Goal: Transaction & Acquisition: Purchase product/service

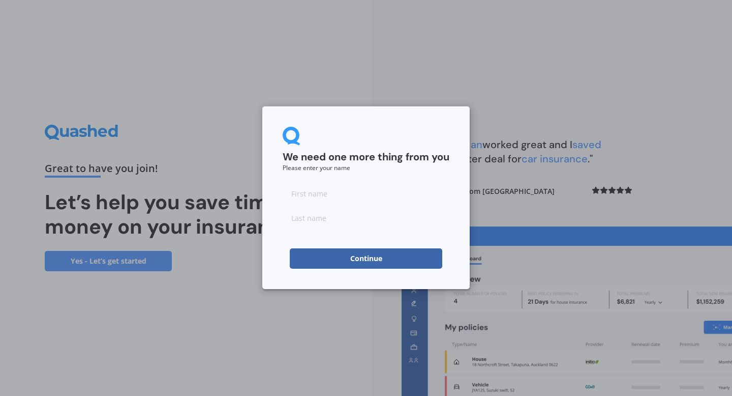
click at [318, 197] on input at bounding box center [366, 193] width 167 height 20
type input "Hannah"
click at [296, 223] on input at bounding box center [366, 218] width 167 height 20
type input "Hittmann"
click at [281, 242] on div "We need one more thing from you Please enter your name Hannah Hittmann Continue" at bounding box center [366, 197] width 208 height 183
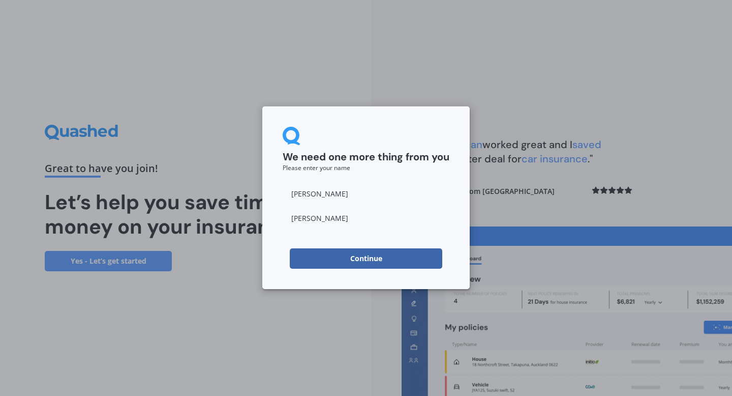
click at [332, 263] on button "Continue" at bounding box center [366, 258] width 153 height 20
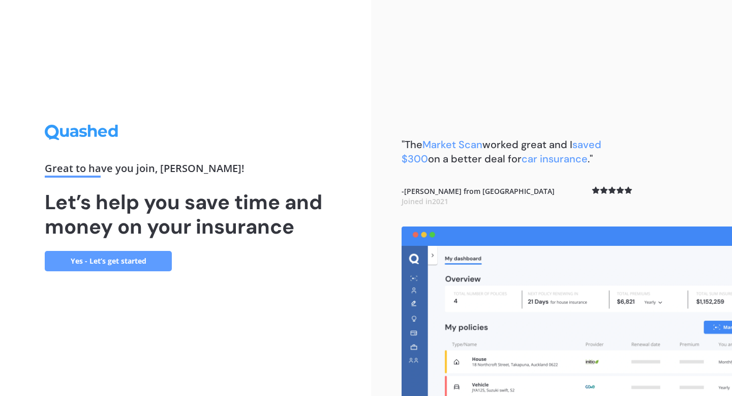
click at [155, 258] on link "Yes - Let’s get started" at bounding box center [108, 261] width 127 height 20
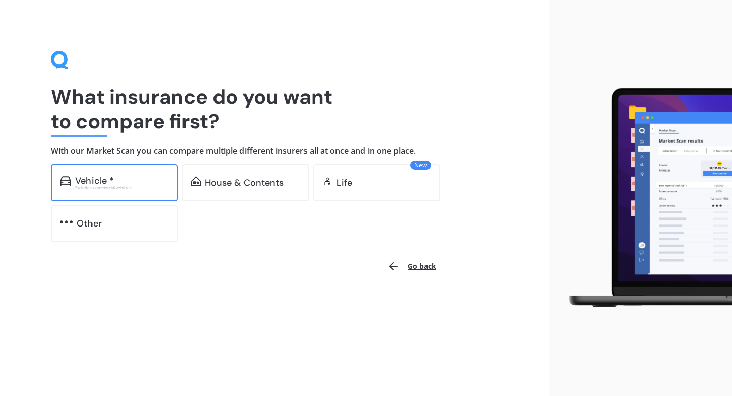
click at [139, 192] on div "Vehicle * Excludes commercial vehicles" at bounding box center [114, 182] width 127 height 37
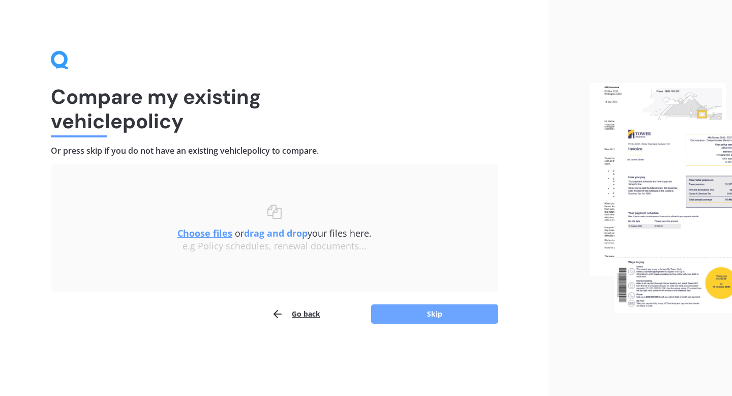
click at [435, 315] on button "Skip" at bounding box center [434, 313] width 127 height 19
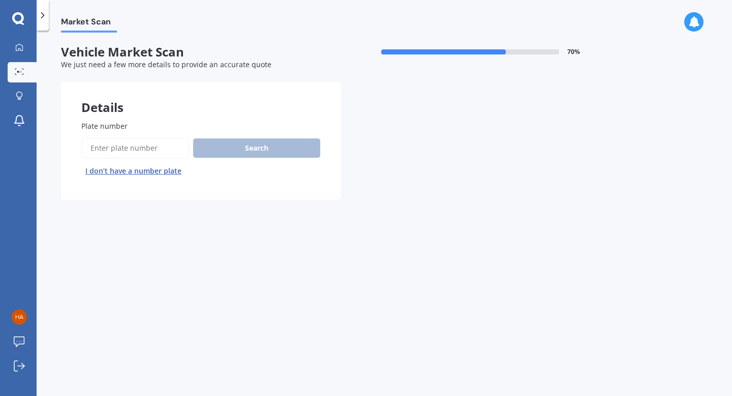
click at [118, 150] on input "Plate number" at bounding box center [135, 147] width 108 height 21
type input "JTK750"
click at [226, 147] on button "Search" at bounding box center [256, 147] width 127 height 19
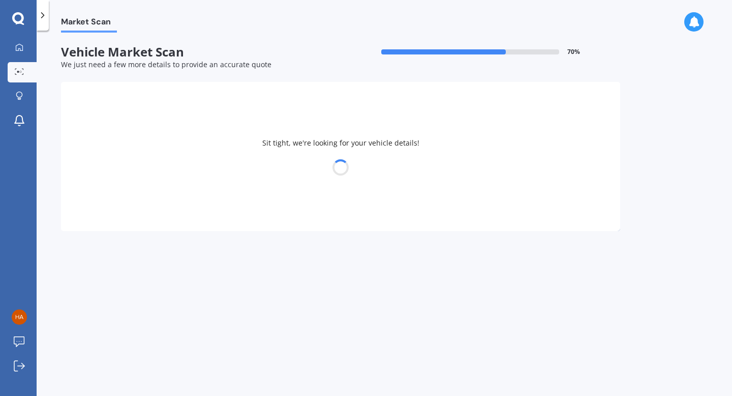
select select "VOLKSWAGEN"
select select "GOLF"
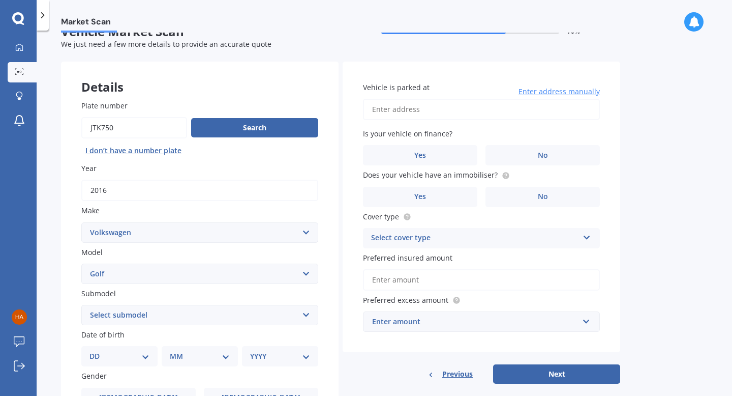
scroll to position [21, 0]
click at [441, 238] on div "Select cover type" at bounding box center [475, 237] width 208 height 12
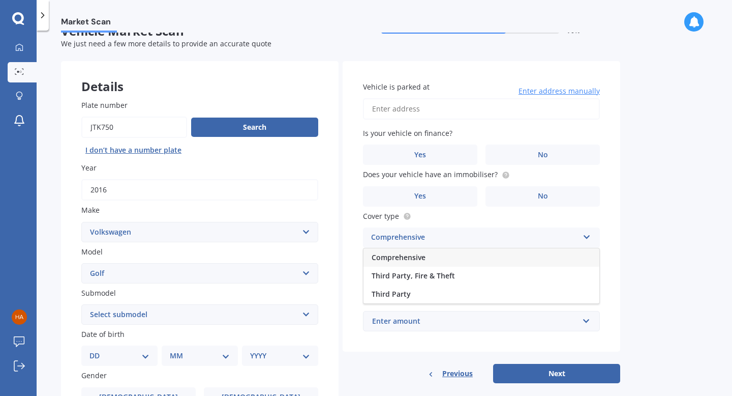
click at [426, 264] on div "Comprehensive" at bounding box center [482, 257] width 236 height 18
click at [440, 321] on div "Enter amount" at bounding box center [475, 320] width 206 height 11
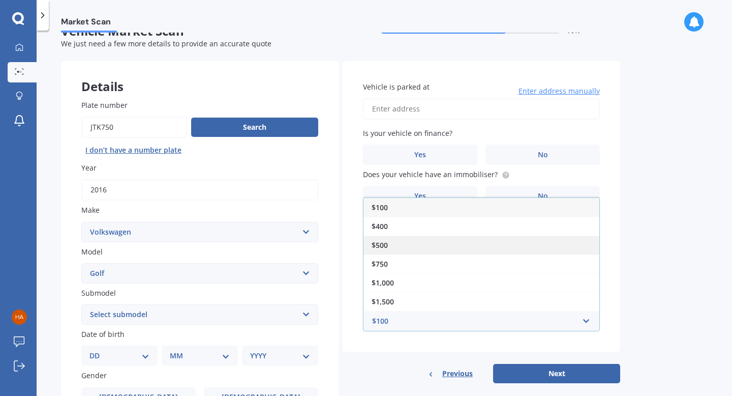
click at [420, 251] on div "$500" at bounding box center [482, 244] width 236 height 19
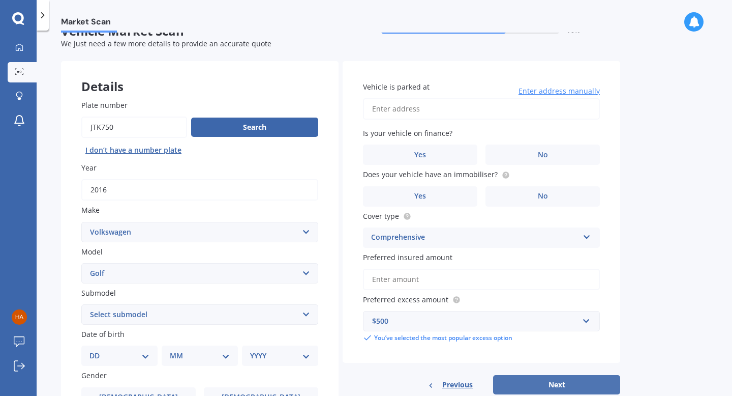
click at [547, 383] on button "Next" at bounding box center [556, 384] width 127 height 19
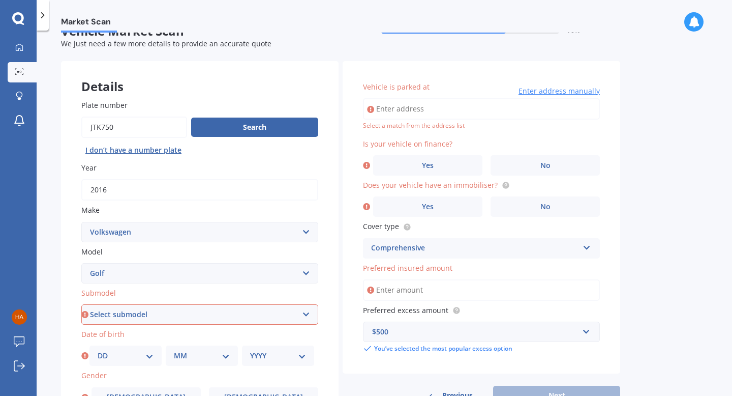
click at [278, 323] on select "Select submodel (All other) 1.4 GT TSI 1.4 TSI 1.6 1.6 FSI 1.6 TSI 1.8 1.9 TDI …" at bounding box center [199, 314] width 237 height 20
select select "(ALL OTHER)"
click at [81, 305] on select "Select submodel (All other) 1.4 GT TSI 1.4 TSI 1.6 1.6 FSI 1.6 TSI 1.8 1.9 TDI …" at bounding box center [199, 314] width 237 height 20
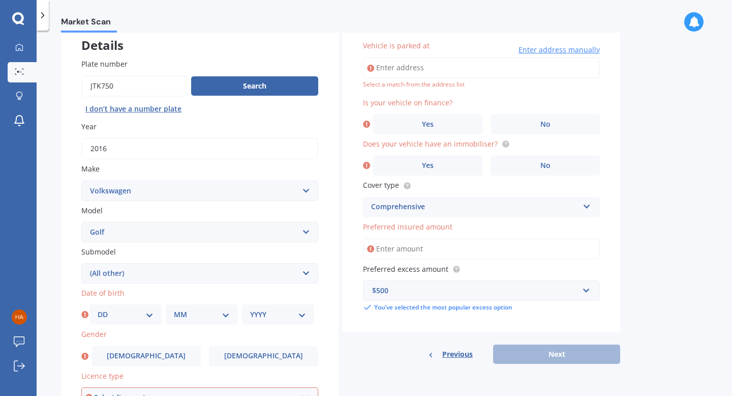
scroll to position [63, 0]
click at [137, 316] on select "DD 01 02 03 04 05 06 07 08 09 10 11 12 13 14 15 16 17 18 19 20 21 22 23 24 25 2…" at bounding box center [126, 313] width 56 height 11
select select "31"
click at [98, 310] on select "DD 01 02 03 04 05 06 07 08 09 10 11 12 13 14 15 16 17 18 19 20 21 22 23 24 25 2…" at bounding box center [126, 313] width 56 height 11
click at [180, 316] on select "MM 01 02 03 04 05 06 07 08 09 10 11 12" at bounding box center [202, 313] width 56 height 11
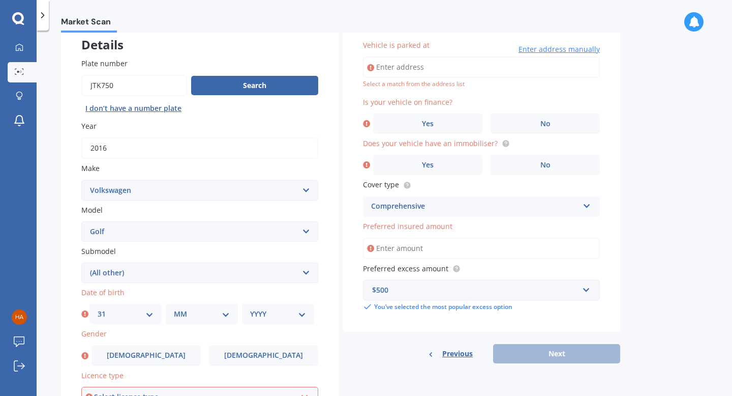
select select "07"
click at [174, 310] on select "MM 01 02 03 04 05 06 07 08 09 10 11 12" at bounding box center [202, 313] width 56 height 11
click at [283, 317] on select "YYYY 2025 2024 2023 2022 2021 2020 2019 2018 2017 2016 2015 2014 2013 2012 2011…" at bounding box center [278, 313] width 56 height 11
select select "2000"
click at [250, 310] on select "YYYY 2025 2024 2023 2022 2021 2020 2019 2018 2017 2016 2015 2014 2013 2012 2011…" at bounding box center [278, 313] width 56 height 11
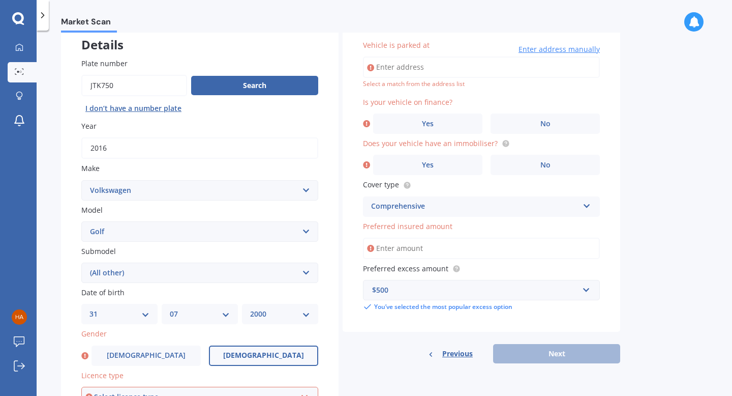
click at [238, 355] on label "Female" at bounding box center [263, 355] width 109 height 20
click at [0, 0] on input "Female" at bounding box center [0, 0] width 0 height 0
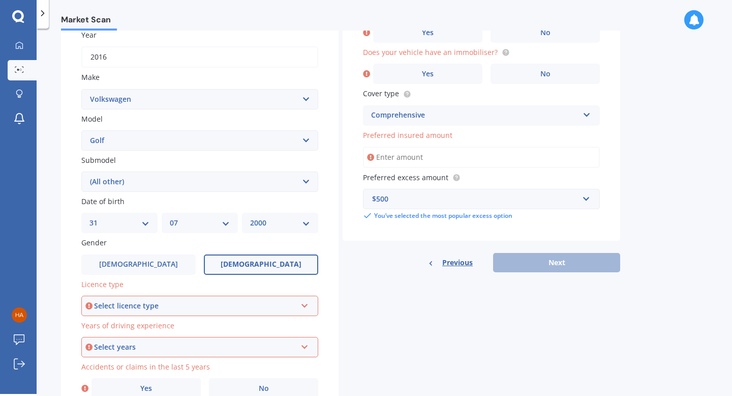
scroll to position [152, 0]
click at [233, 330] on label "Years of driving experience" at bounding box center [197, 324] width 233 height 11
click at [210, 300] on div "Select licence type NZ Full NZ Restricted NZ Learners Australia United Kingdom …" at bounding box center [199, 305] width 237 height 20
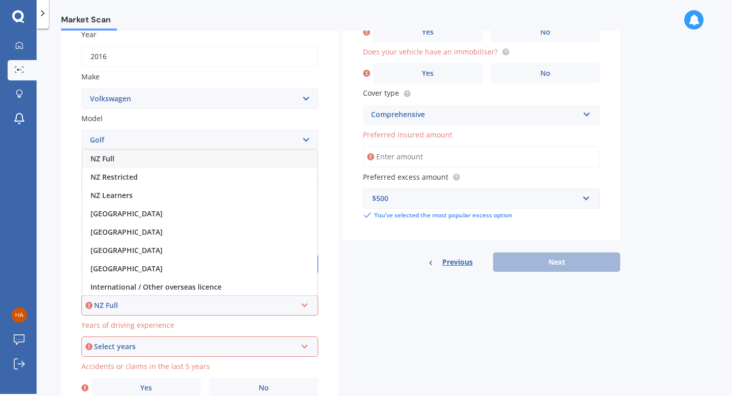
click at [158, 159] on div "NZ Full" at bounding box center [199, 159] width 235 height 18
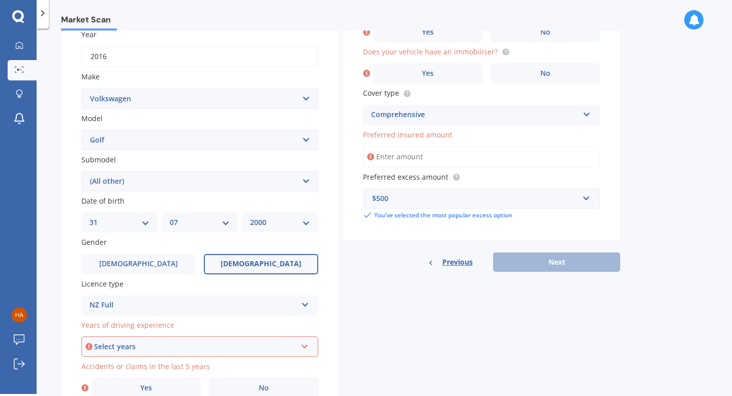
click at [152, 349] on div "Select years" at bounding box center [195, 346] width 202 height 11
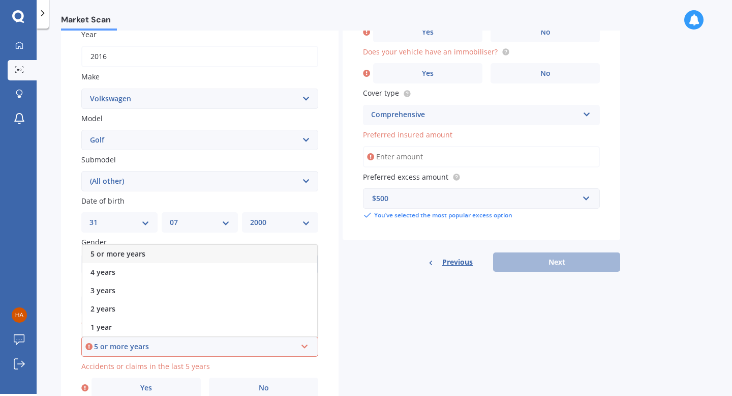
click at [201, 256] on div "5 or more years" at bounding box center [199, 254] width 235 height 18
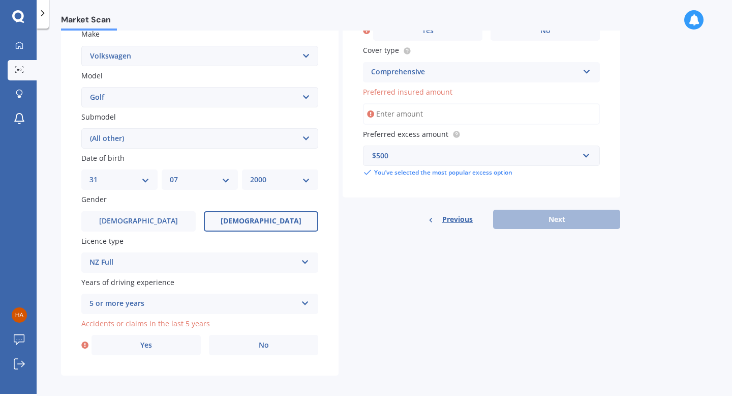
scroll to position [205, 0]
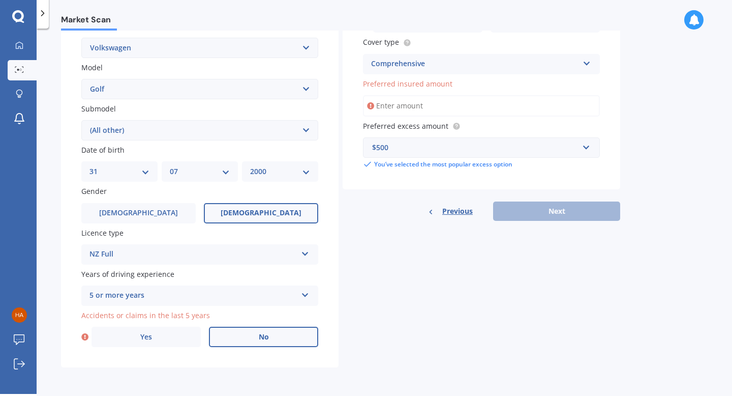
click at [265, 338] on span "No" at bounding box center [264, 337] width 10 height 9
click at [0, 0] on input "No" at bounding box center [0, 0] width 0 height 0
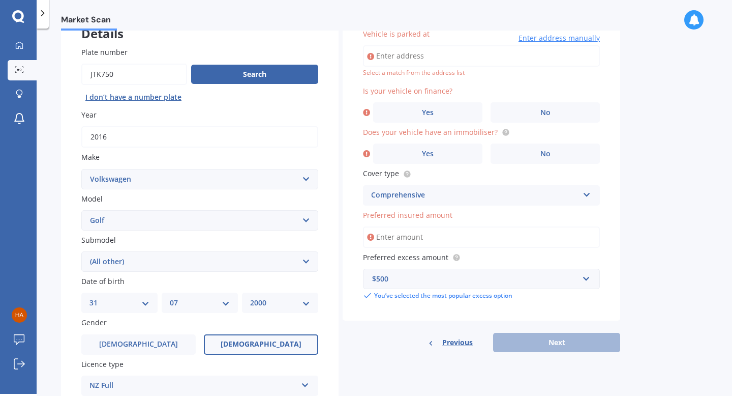
scroll to position [70, 0]
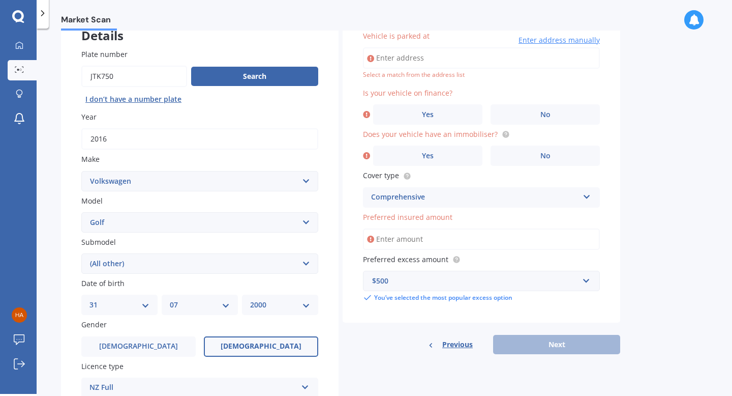
click at [417, 64] on input "Vehicle is parked at" at bounding box center [481, 57] width 237 height 21
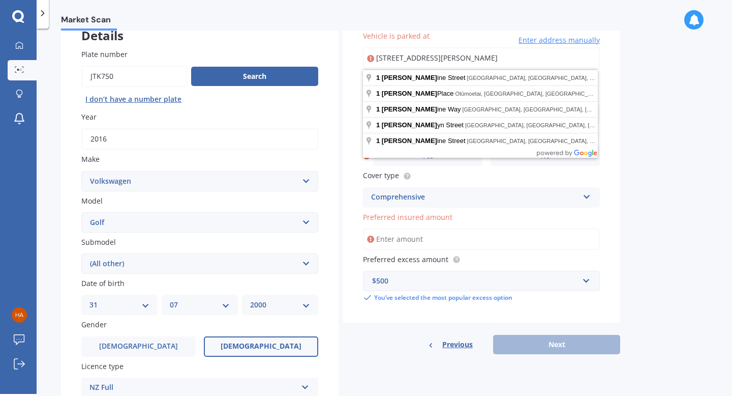
type input "1 Caroline Street, Mount Victoria, Wellington 6011"
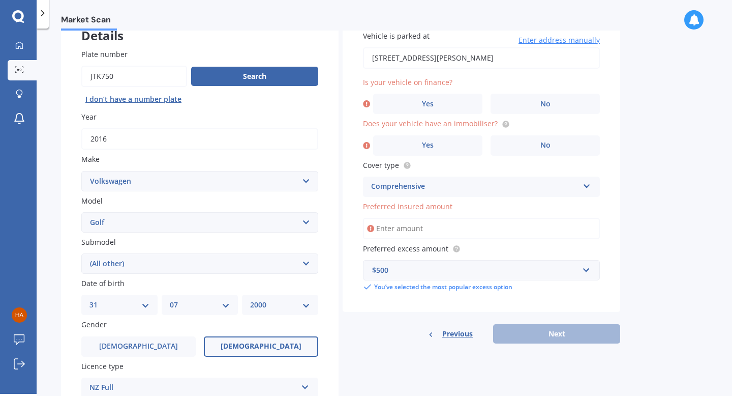
click at [367, 102] on icon at bounding box center [366, 104] width 7 height 10
click at [366, 105] on icon at bounding box center [366, 104] width 7 height 10
click at [377, 82] on span "Is your vehicle on finance?" at bounding box center [408, 82] width 90 height 10
click at [548, 111] on label "No" at bounding box center [545, 104] width 109 height 20
click at [0, 0] on input "No" at bounding box center [0, 0] width 0 height 0
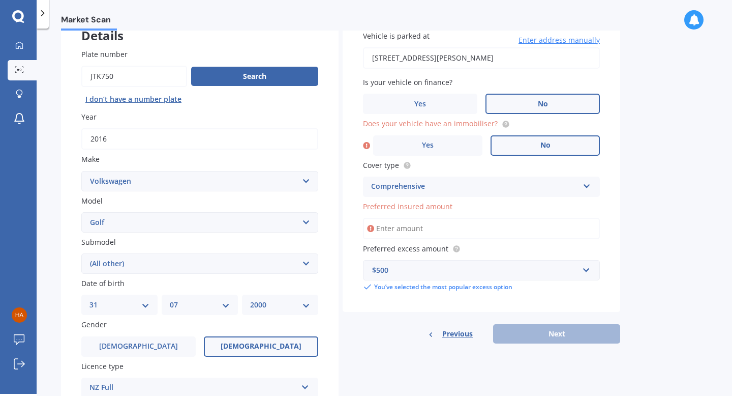
click at [496, 149] on label "No" at bounding box center [545, 145] width 109 height 20
click at [0, 0] on input "No" at bounding box center [0, 0] width 0 height 0
click at [453, 232] on input "Preferred insured amount" at bounding box center [481, 228] width 237 height 21
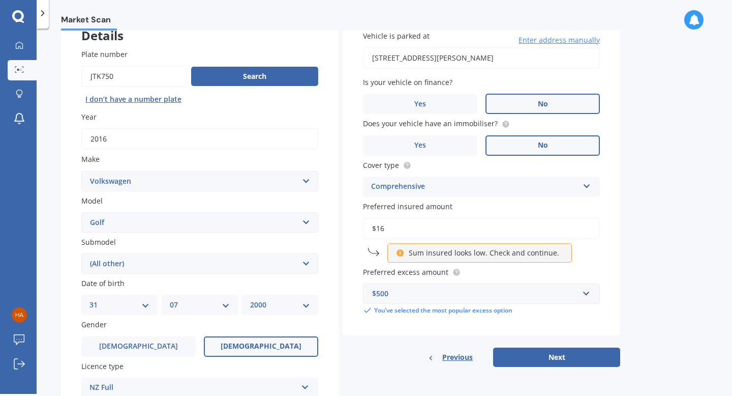
type input "$1"
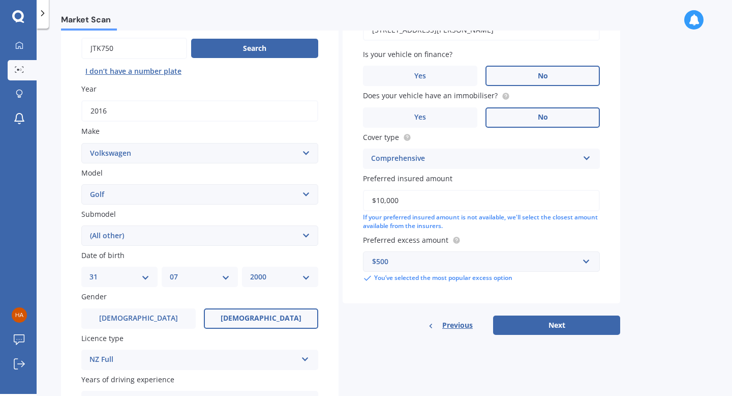
scroll to position [98, 0]
type input "$10,000"
click at [538, 330] on button "Next" at bounding box center [556, 324] width 127 height 19
select select "31"
select select "07"
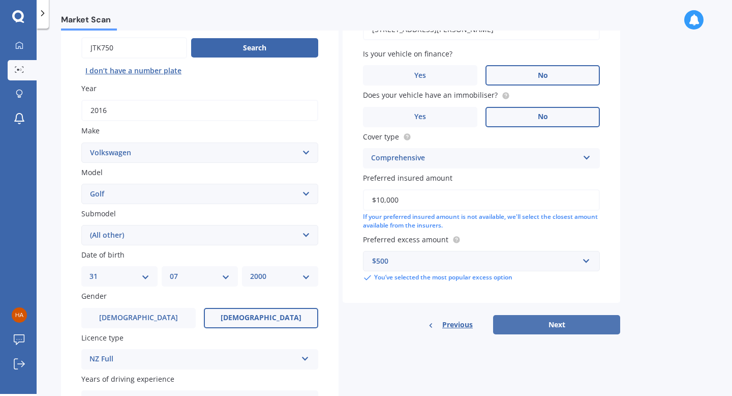
select select "2000"
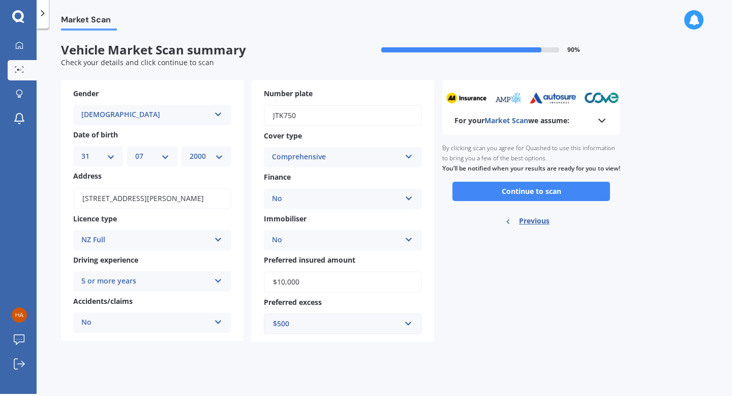
scroll to position [0, 0]
click at [571, 199] on button "Continue to scan" at bounding box center [532, 191] width 158 height 19
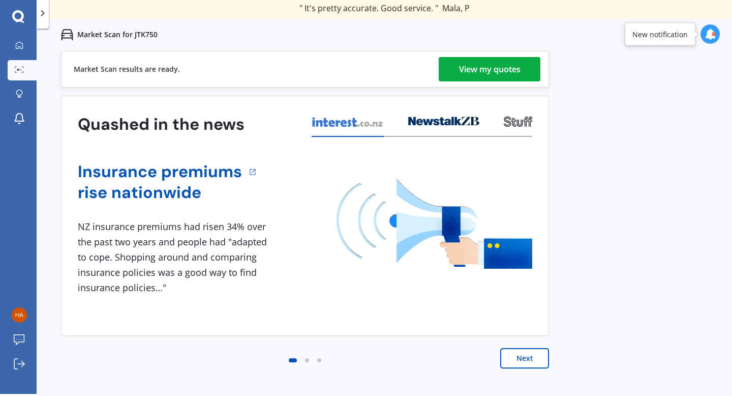
click at [528, 364] on button "Next" at bounding box center [524, 358] width 49 height 20
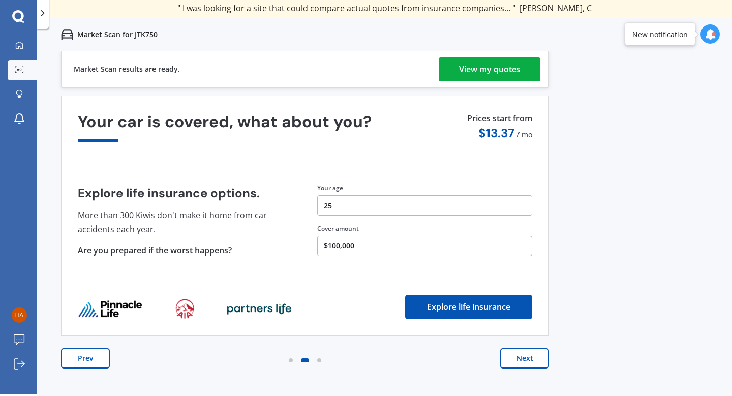
click at [528, 364] on button "Next" at bounding box center [524, 358] width 49 height 20
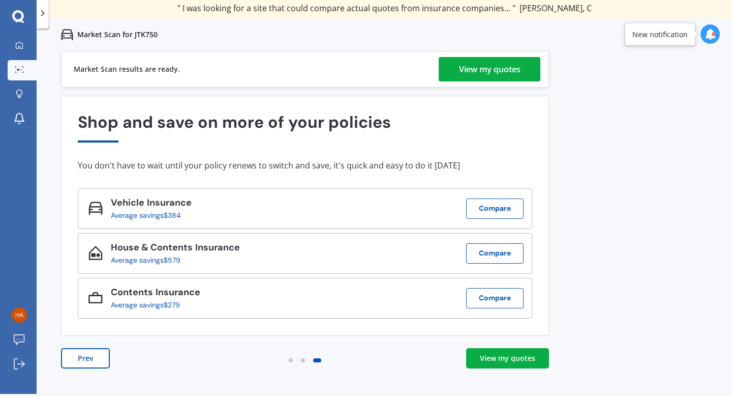
click at [490, 67] on div "View my quotes" at bounding box center [490, 69] width 62 height 24
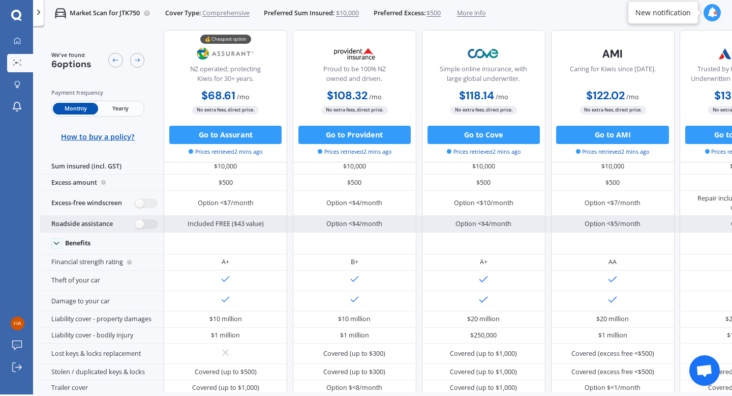
scroll to position [12, 1]
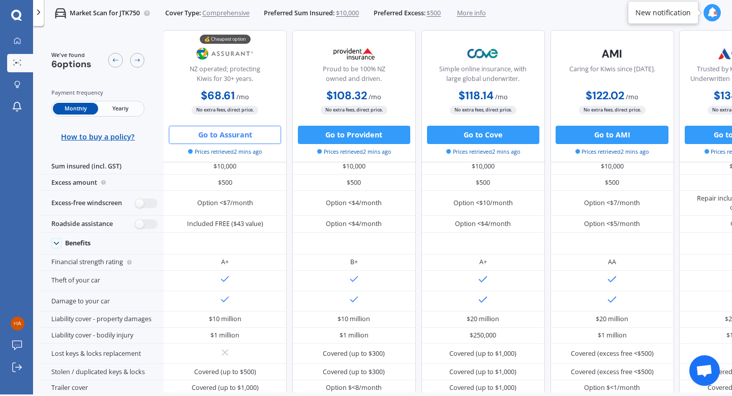
click at [211, 138] on button "Go to Assurant" at bounding box center [225, 134] width 112 height 18
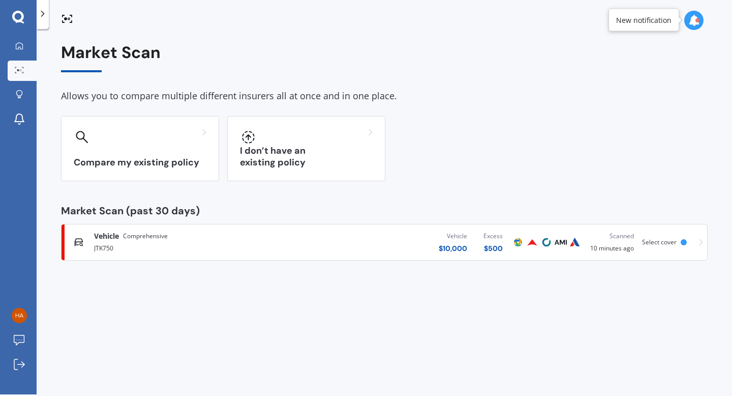
scroll to position [2, 0]
click at [650, 246] on div "Vehicle Comprehensive JTK750 Vehicle $ 10,000 Excess $ 500 Scanned 10 minutes a…" at bounding box center [385, 241] width 638 height 31
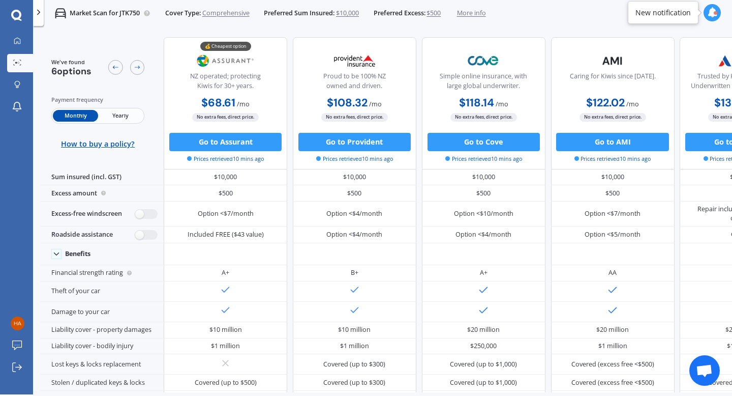
scroll to position [2, 0]
click at [216, 141] on button "Go to Assurant" at bounding box center [225, 142] width 112 height 18
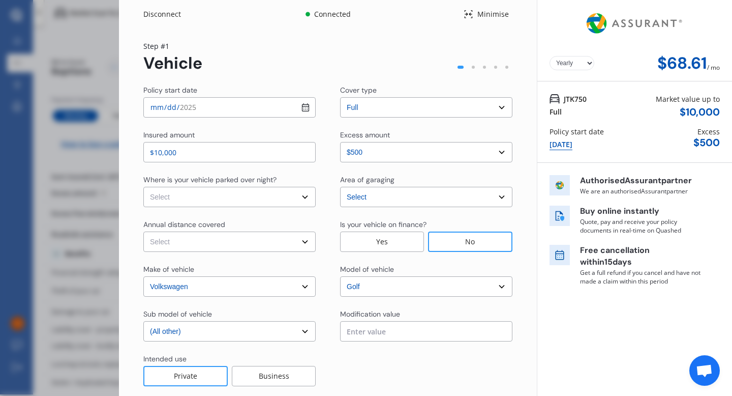
select select "Monthly"
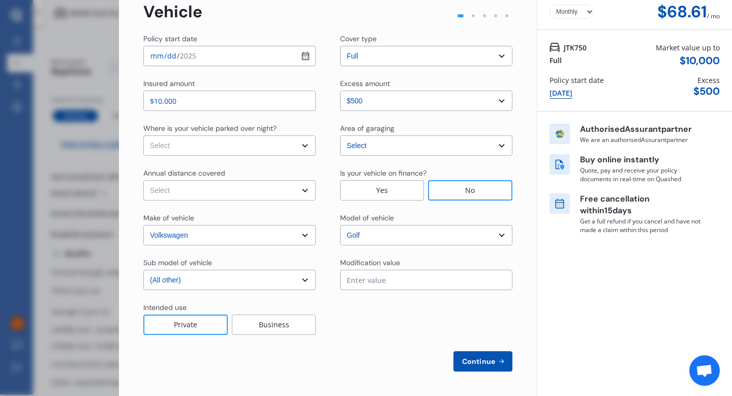
scroll to position [0, 0]
